Goal: Task Accomplishment & Management: Use online tool/utility

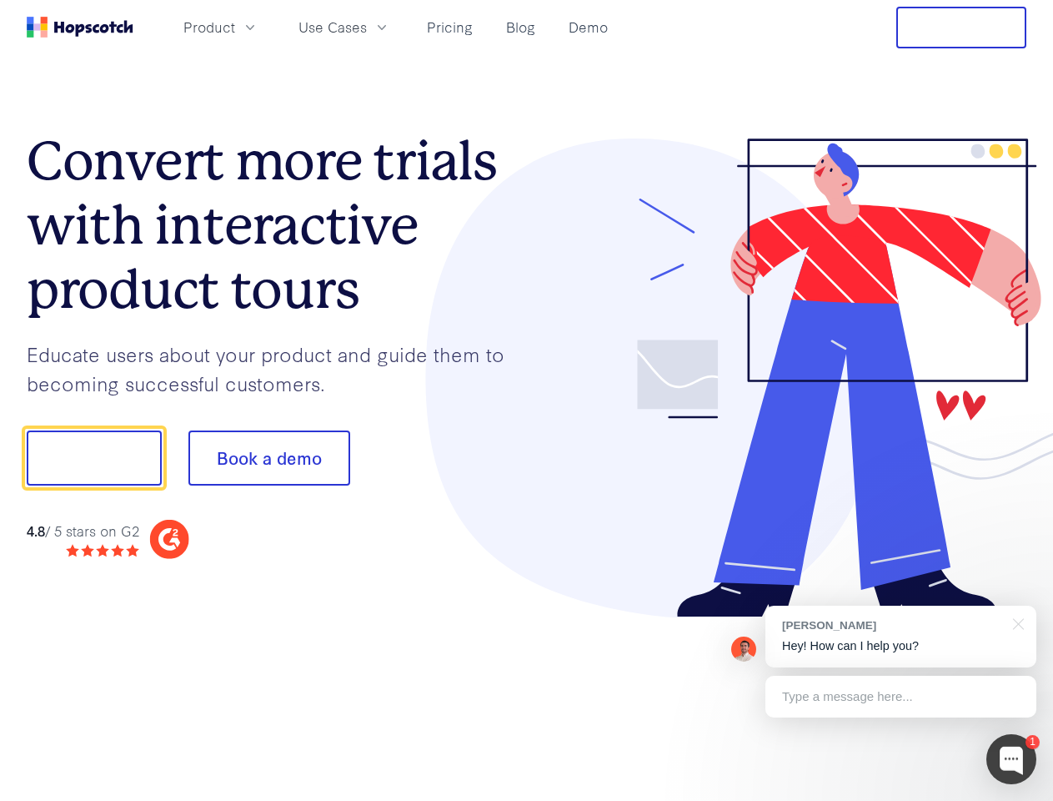
click at [527, 400] on div at bounding box center [777, 378] width 500 height 480
click at [235, 27] on span "Product" at bounding box center [209, 27] width 52 height 21
click at [367, 27] on span "Use Cases" at bounding box center [333, 27] width 68 height 21
click at [962, 28] on button "Free Trial" at bounding box center [962, 28] width 130 height 42
click at [93, 458] on button "Show me!" at bounding box center [94, 457] width 135 height 55
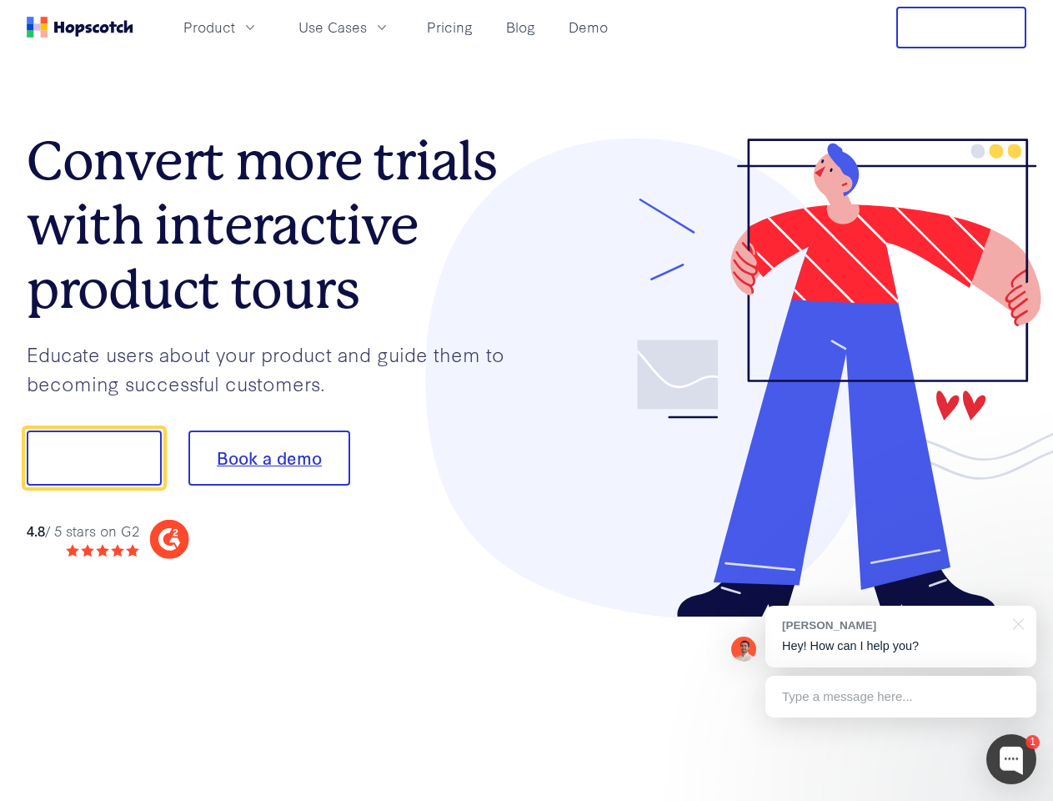
click at [269, 458] on button "Book a demo" at bounding box center [269, 457] width 162 height 55
click at [1012, 759] on div at bounding box center [1012, 759] width 50 height 50
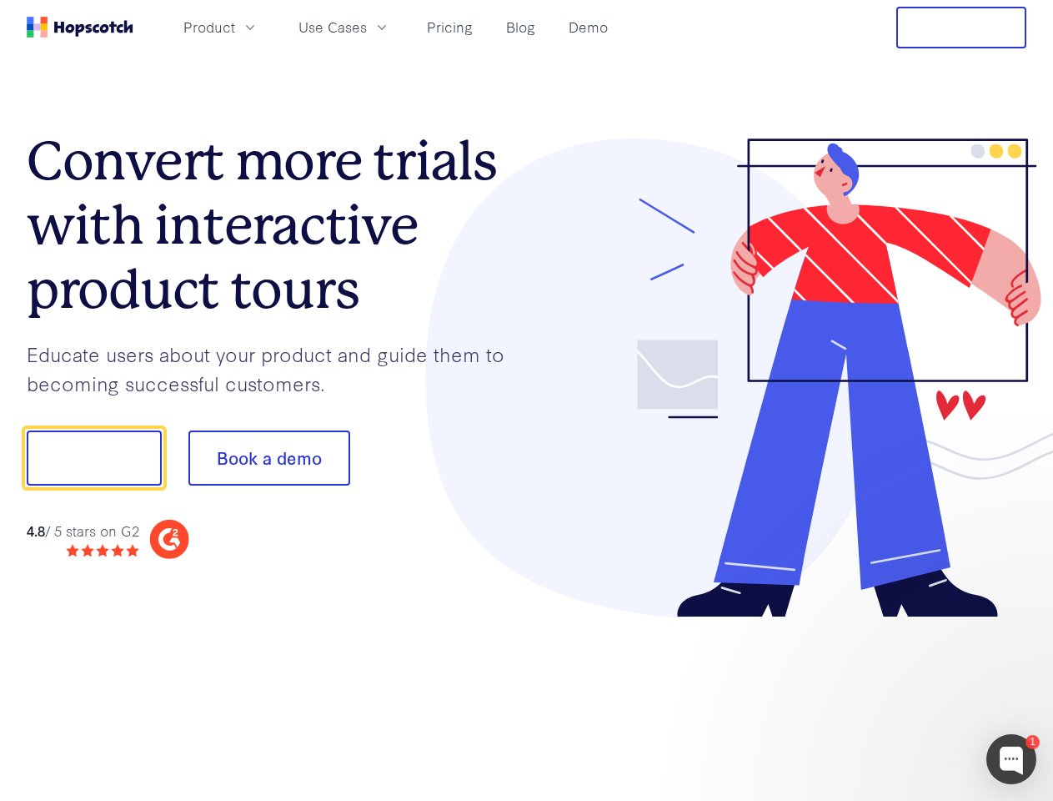
click at [901, 800] on div "1 [PERSON_NAME] Hey! How can I help you? Type a message here... Free live chat …" at bounding box center [526, 801] width 1053 height 0
click at [1016, 622] on div at bounding box center [880, 567] width 313 height 333
click at [901, 696] on div at bounding box center [880, 567] width 313 height 333
